Goal: Information Seeking & Learning: Learn about a topic

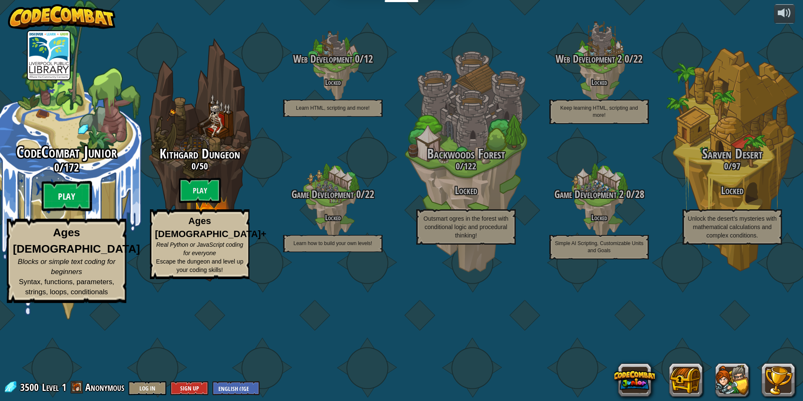
click at [65, 211] on btn "Play" at bounding box center [67, 196] width 50 height 30
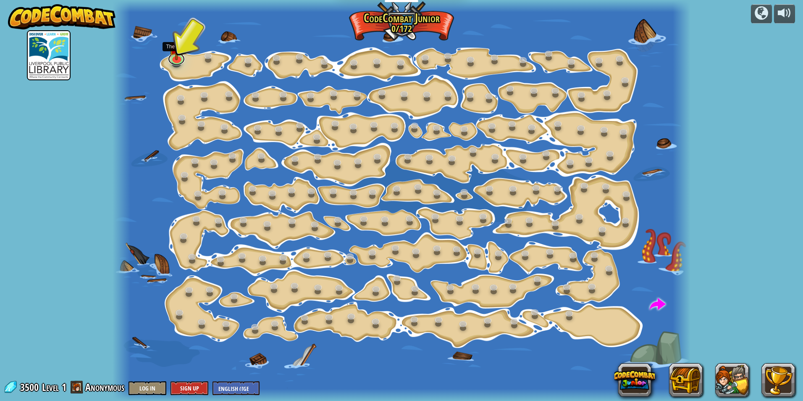
click at [177, 64] on div "Step Change (Locked) Change step arguments. Go Smart (Locked) Now we're really …" at bounding box center [401, 200] width 577 height 401
click at [175, 55] on img at bounding box center [177, 40] width 16 height 35
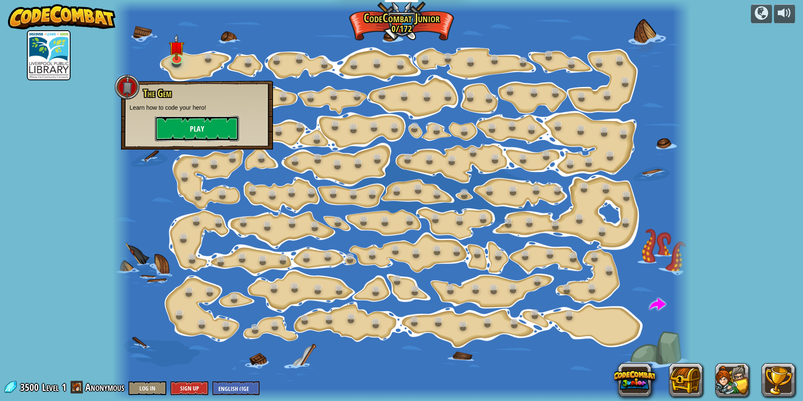
click at [185, 132] on button "Play" at bounding box center [197, 128] width 84 height 25
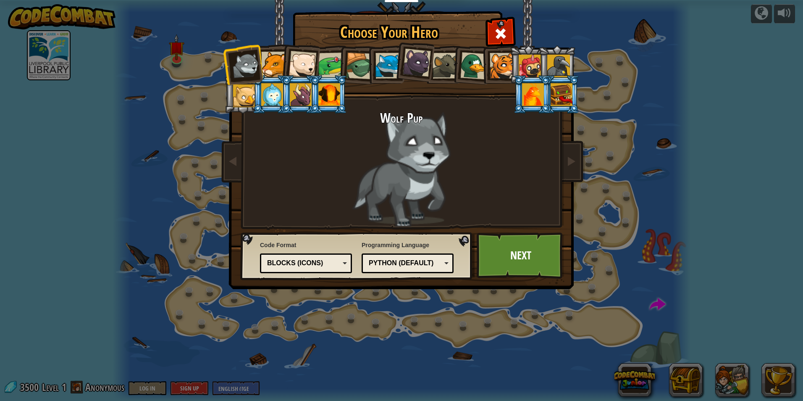
click at [271, 80] on li at bounding box center [271, 94] width 38 height 38
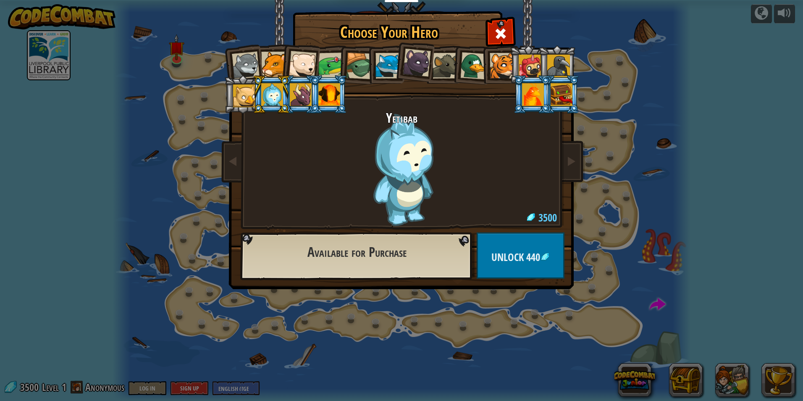
click at [302, 66] on div at bounding box center [302, 65] width 28 height 28
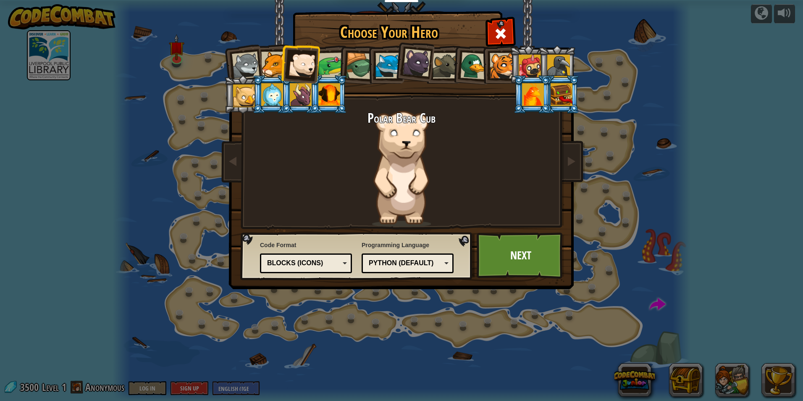
click at [354, 70] on div at bounding box center [359, 65] width 27 height 27
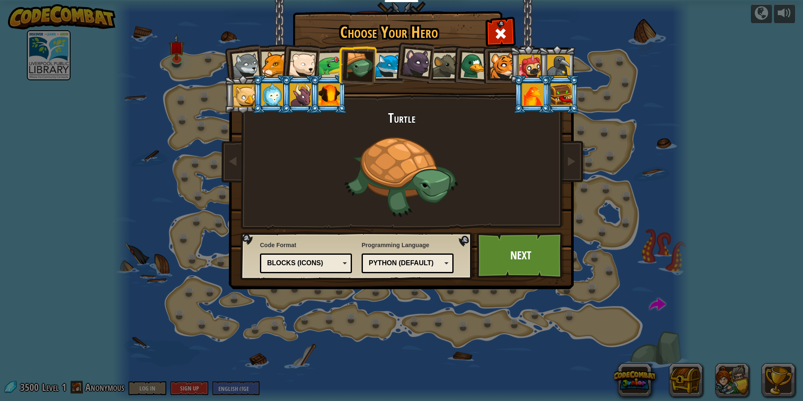
click at [383, 70] on div at bounding box center [388, 66] width 26 height 26
